Goal: Task Accomplishment & Management: Complete application form

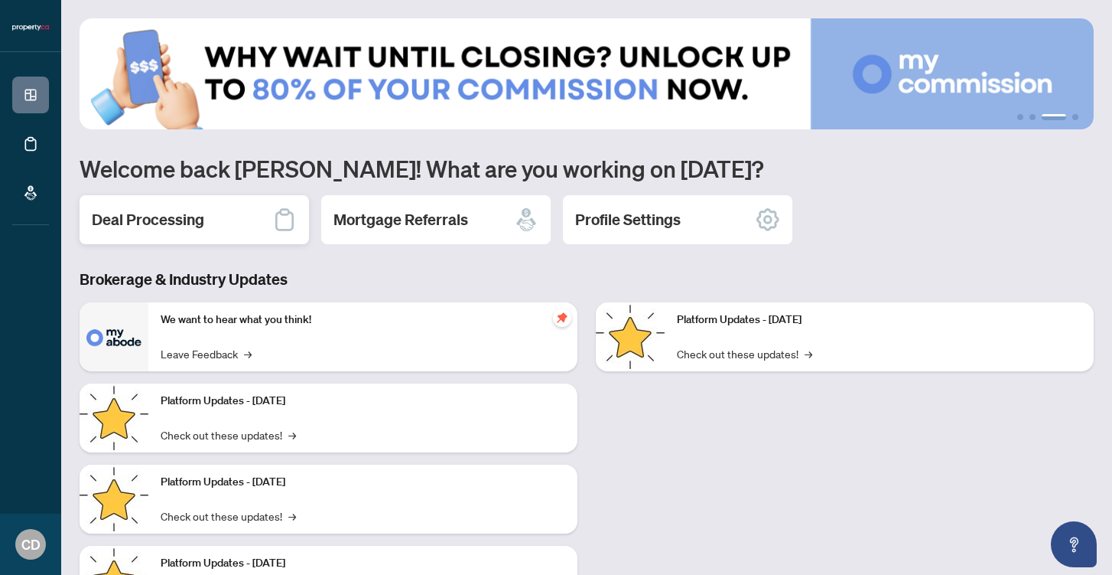
click at [192, 224] on h2 "Deal Processing" at bounding box center [148, 219] width 112 height 21
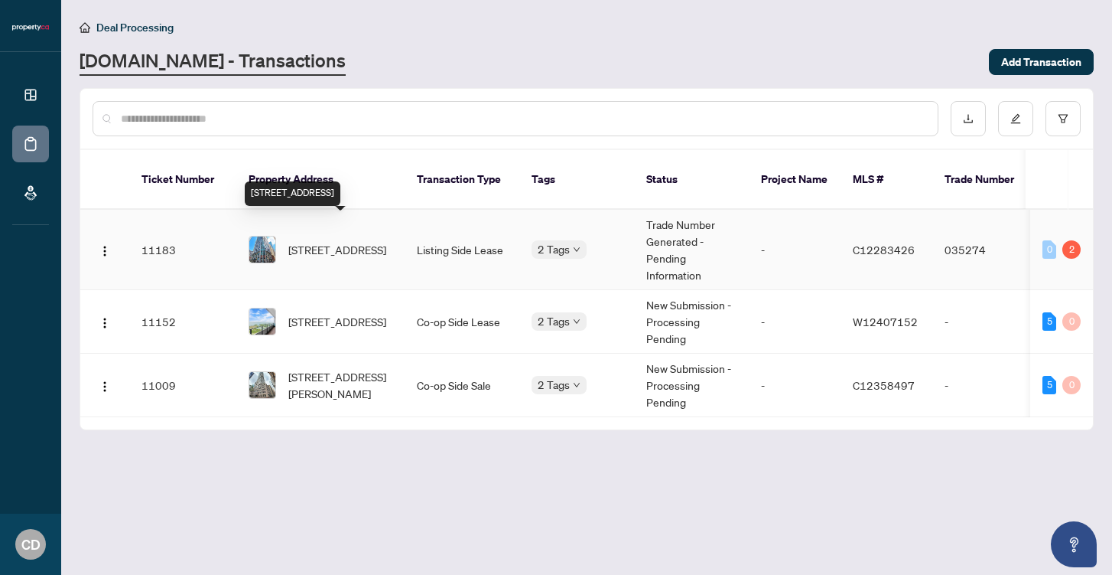
click at [300, 241] on span "[STREET_ADDRESS]" at bounding box center [337, 249] width 98 height 17
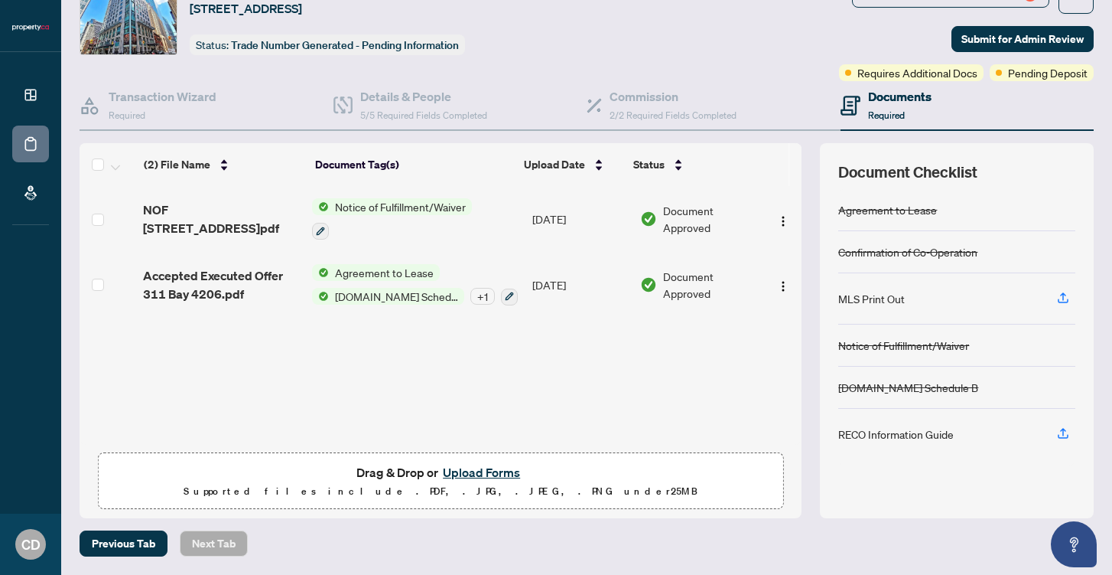
scroll to position [66, 0]
click at [483, 473] on button "Upload Forms" at bounding box center [481, 473] width 86 height 20
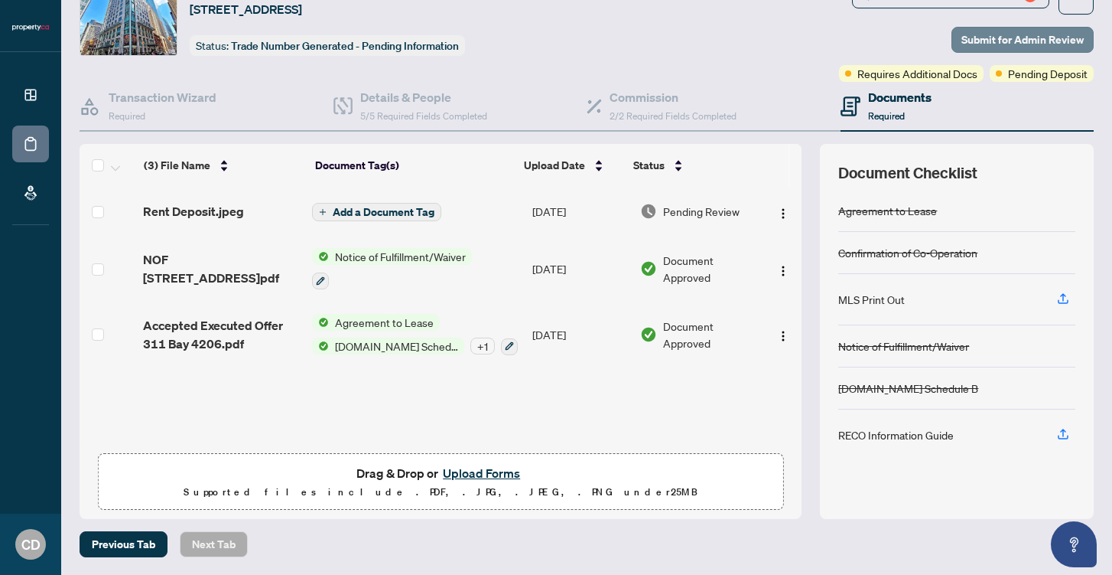
click at [1009, 43] on span "Submit for Admin Review" at bounding box center [1023, 40] width 122 height 24
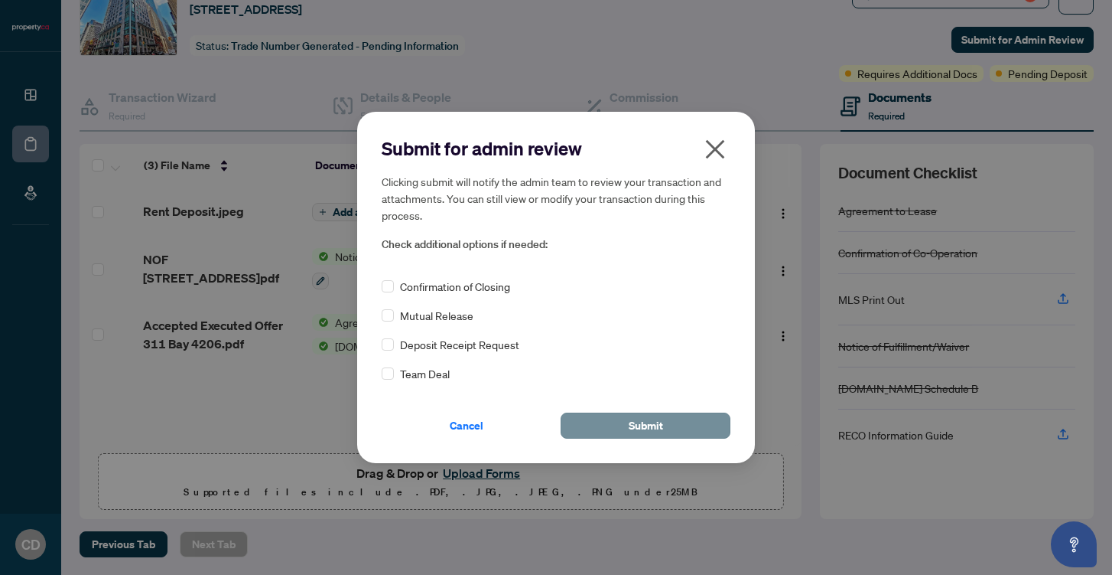
click at [633, 428] on span "Submit" at bounding box center [646, 425] width 34 height 24
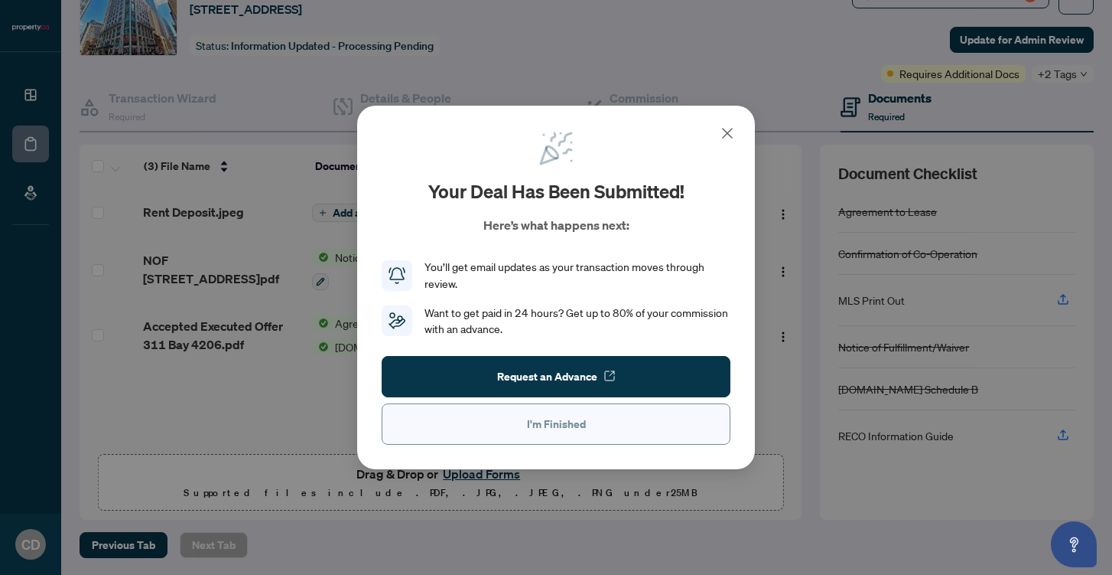
click at [497, 428] on button "I'm Finished" at bounding box center [556, 423] width 349 height 41
